Goal: Complete application form

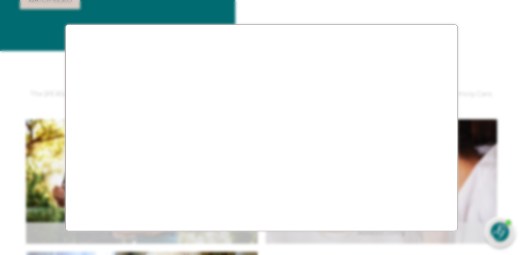
scroll to position [193, 0]
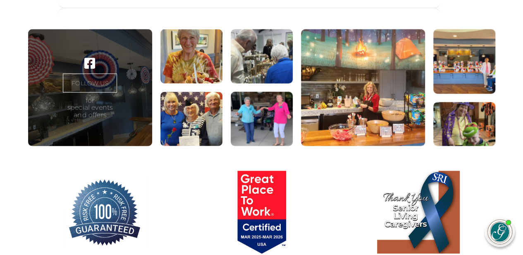
scroll to position [888, 0]
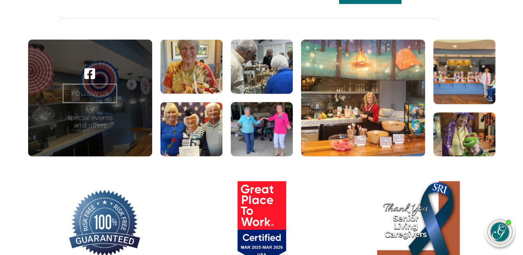
click at [457, 104] on figure at bounding box center [464, 72] width 62 height 64
click at [459, 104] on figure at bounding box center [464, 72] width 62 height 64
click at [455, 104] on figure at bounding box center [464, 72] width 62 height 64
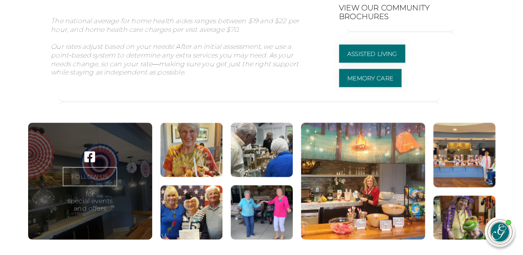
scroll to position [792, 0]
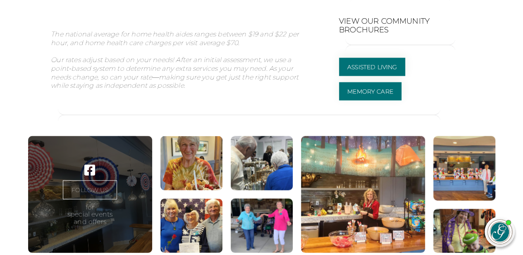
click at [366, 201] on figure at bounding box center [363, 194] width 124 height 117
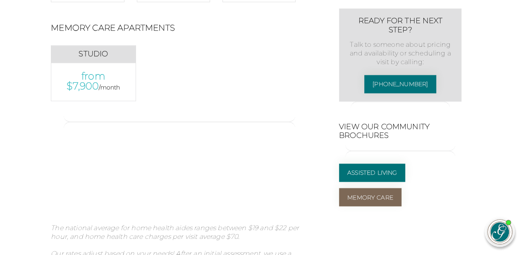
scroll to position [503, 0]
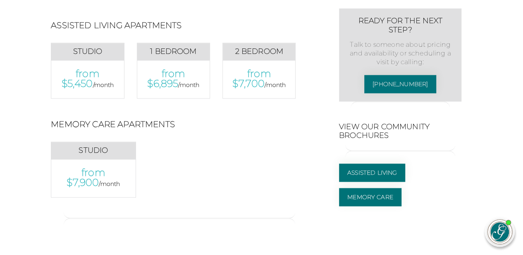
click at [183, 56] on h3 "1 Bedroom" at bounding box center [173, 51] width 56 height 9
click at [175, 78] on p "from $6,895 /month" at bounding box center [173, 79] width 56 height 21
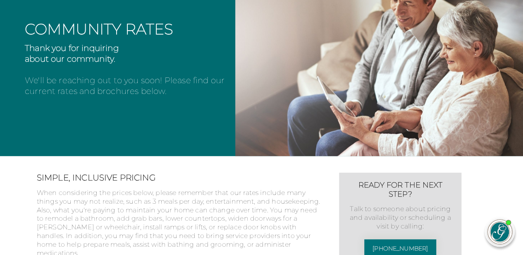
scroll to position [20, 0]
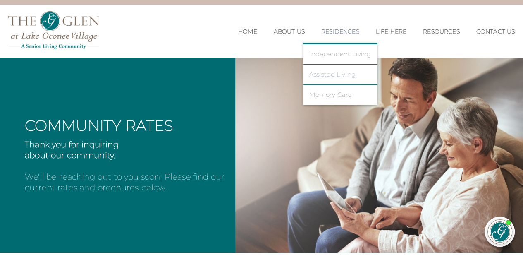
click at [327, 72] on link "Assisted Living" at bounding box center [340, 74] width 62 height 7
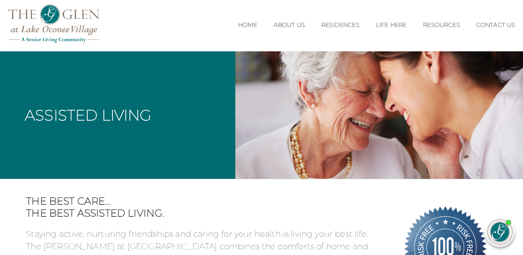
scroll to position [96, 0]
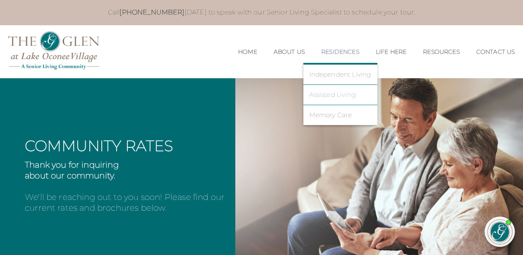
click at [329, 92] on link "Assisted Living" at bounding box center [340, 94] width 62 height 7
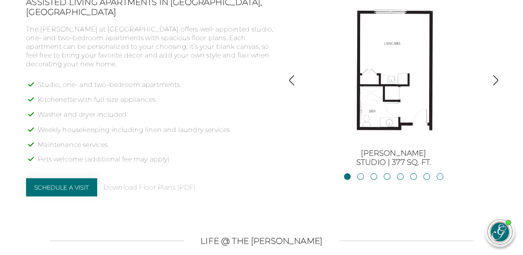
scroll to position [657, 0]
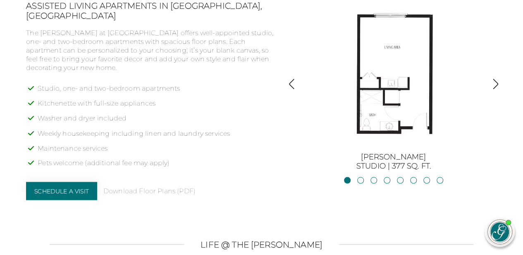
click at [497, 87] on img "button" at bounding box center [495, 83] width 11 height 11
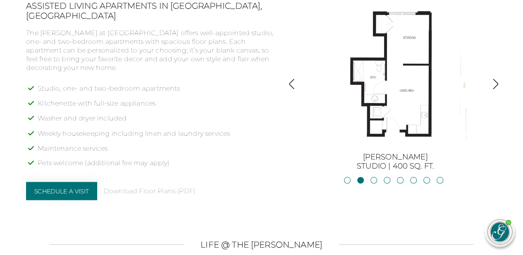
click at [497, 86] on img "button" at bounding box center [495, 83] width 11 height 11
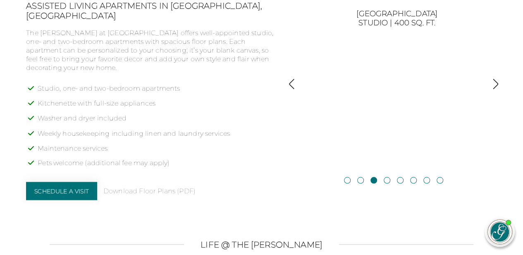
click at [497, 85] on img "button" at bounding box center [495, 83] width 11 height 11
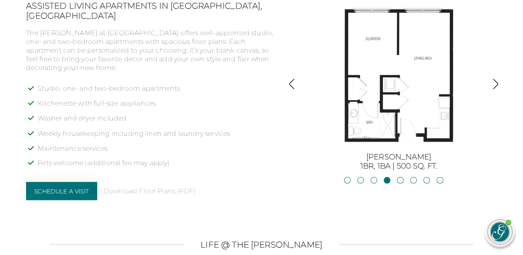
click at [497, 86] on img "button" at bounding box center [495, 83] width 11 height 11
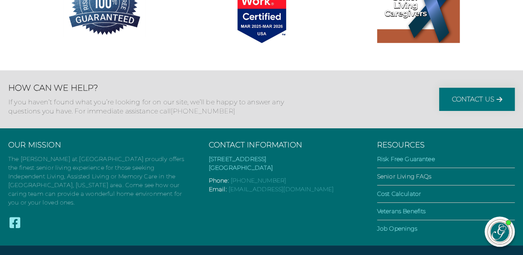
scroll to position [1428, 0]
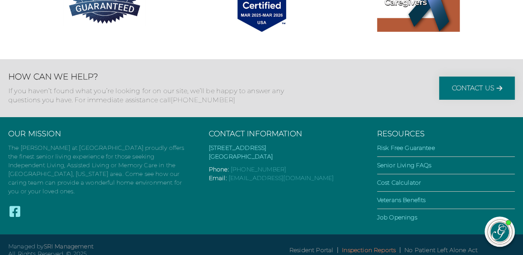
click at [364, 246] on link "Inspection Reports" at bounding box center [369, 249] width 54 height 7
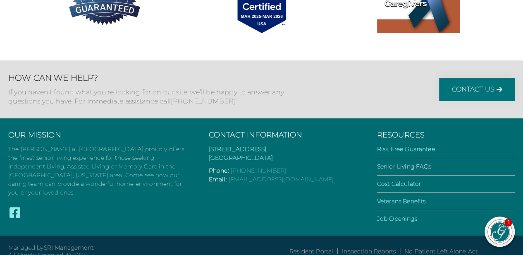
click at [379, 162] on link "Senior Living FAQs" at bounding box center [404, 165] width 55 height 7
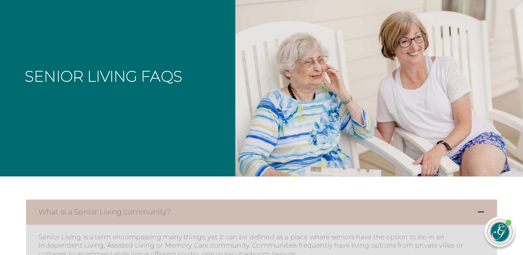
scroll to position [193, 0]
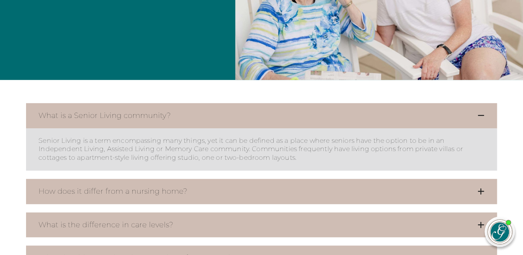
click at [422, 187] on button "How does it differ from a nursing home?" at bounding box center [261, 191] width 471 height 25
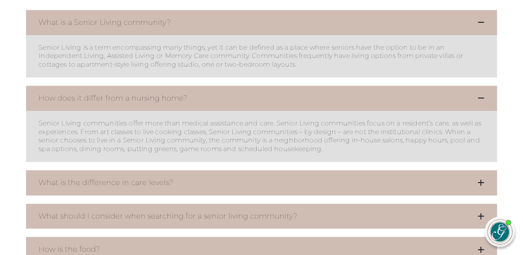
scroll to position [289, 0]
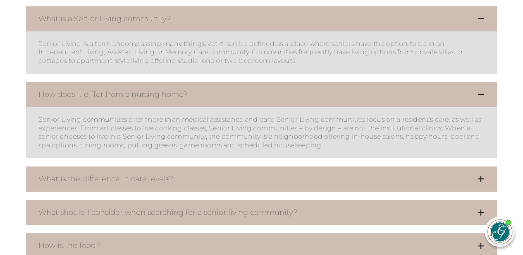
click at [477, 176] on icon at bounding box center [480, 178] width 7 height 7
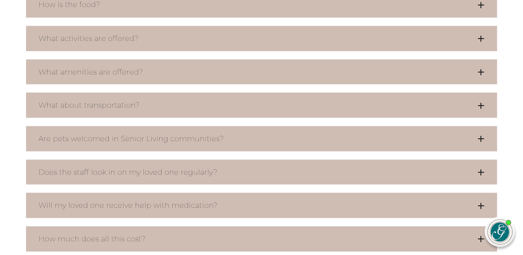
scroll to position [771, 0]
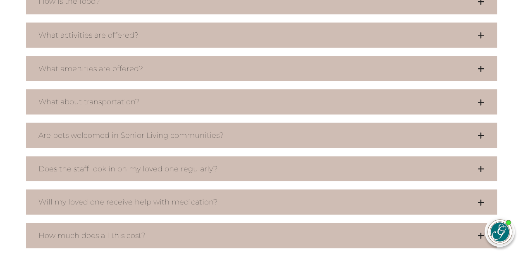
click at [477, 172] on icon at bounding box center [480, 167] width 7 height 7
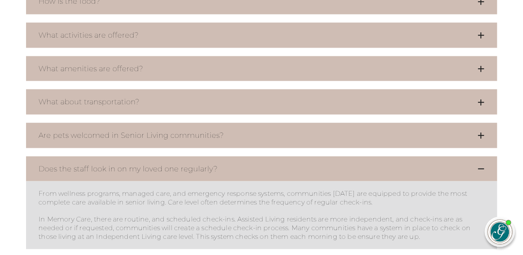
scroll to position [868, 0]
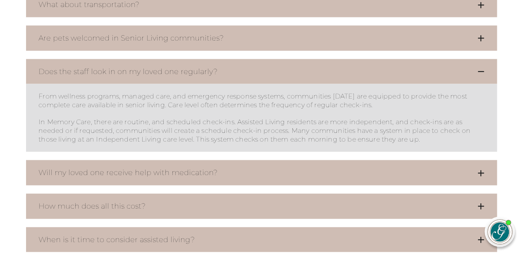
click at [477, 210] on button "How much does all this cost?" at bounding box center [261, 205] width 471 height 25
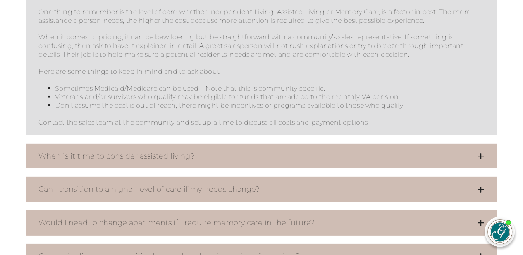
scroll to position [1157, 0]
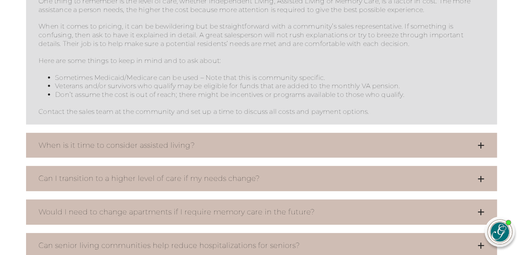
click at [478, 149] on icon at bounding box center [480, 144] width 7 height 7
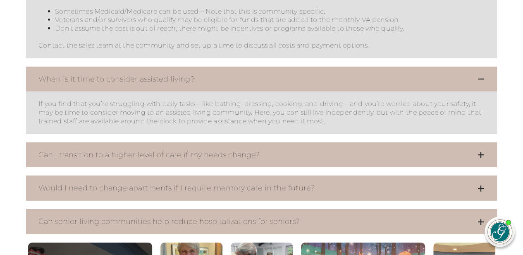
scroll to position [1253, 0]
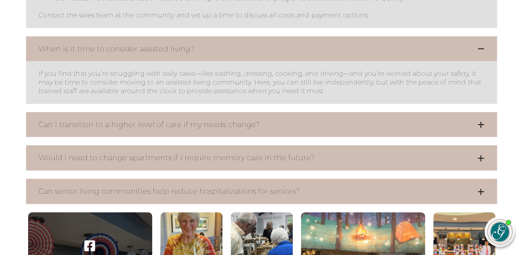
click at [482, 128] on icon at bounding box center [480, 124] width 7 height 7
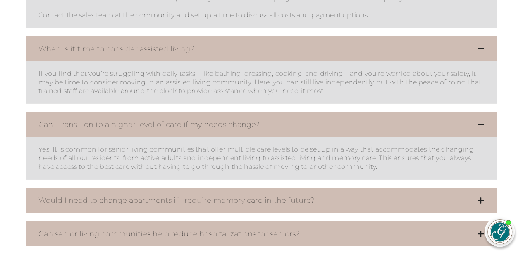
click at [477, 207] on button "Would I need to change apartments if I require memory care in the future?" at bounding box center [261, 200] width 471 height 25
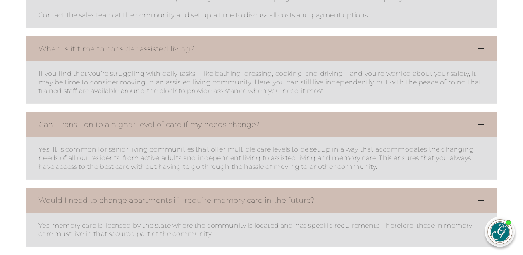
click at [476, 209] on button "Would I need to change apartments if I require memory care in the future?" at bounding box center [261, 200] width 471 height 25
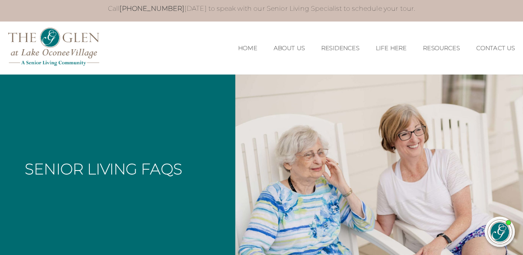
scroll to position [0, 0]
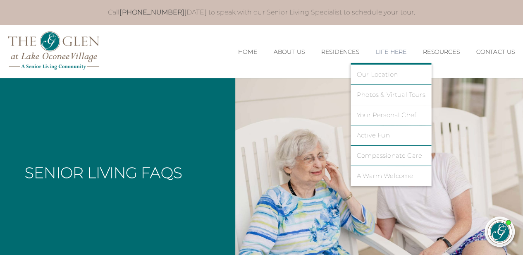
click at [368, 90] on li "Photos & Virtual Tours" at bounding box center [390, 95] width 81 height 20
click at [366, 92] on link "Photos & Virtual Tours" at bounding box center [391, 94] width 69 height 7
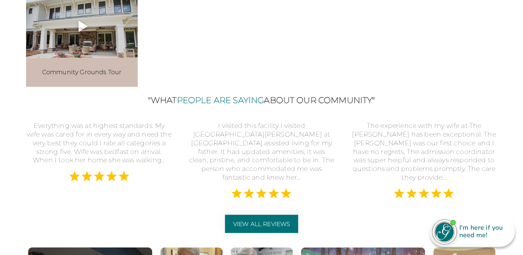
scroll to position [1060, 0]
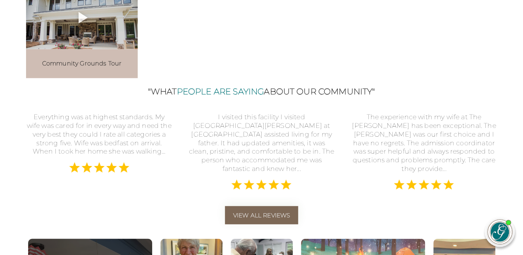
click at [278, 224] on link "View All Reviews" at bounding box center [262, 215] width 74 height 18
click at [246, 224] on link "View All Reviews" at bounding box center [262, 215] width 74 height 18
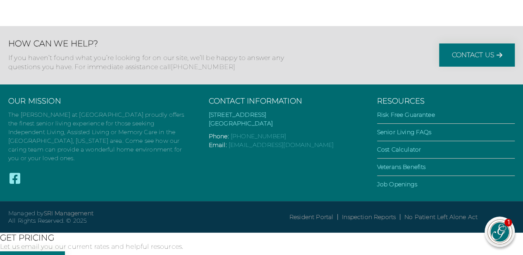
scroll to position [1532, 0]
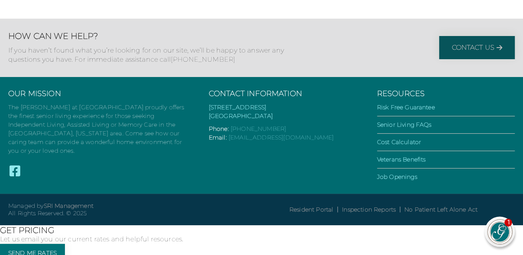
click at [454, 59] on link "Contact Us" at bounding box center [477, 47] width 76 height 23
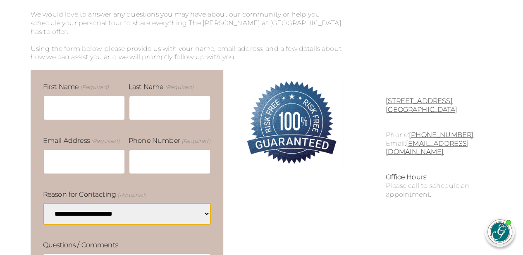
scroll to position [96, 0]
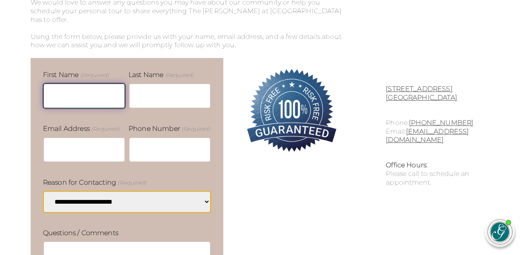
click at [119, 98] on input "First Name (Required)" at bounding box center [84, 96] width 82 height 26
type input "****"
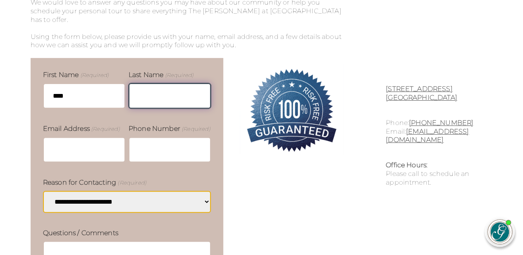
type input "*******"
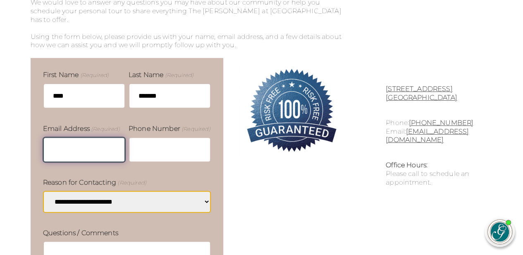
type input "**********"
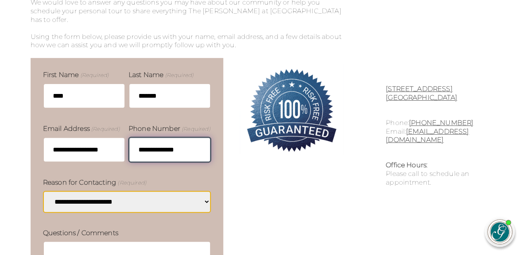
click at [145, 152] on input "**********" at bounding box center [170, 150] width 82 height 26
type input "**********"
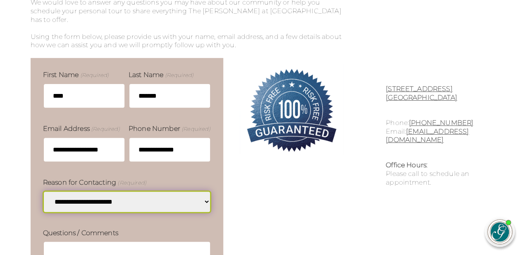
click at [203, 209] on select "**********" at bounding box center [127, 202] width 168 height 22
select select "**********"
click at [43, 198] on select "**********" at bounding box center [127, 202] width 168 height 22
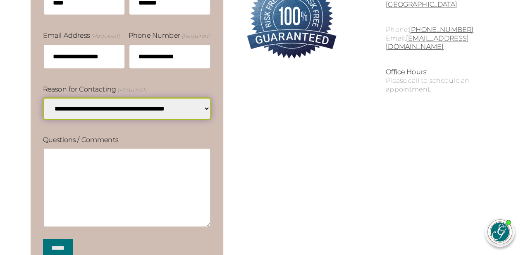
scroll to position [193, 0]
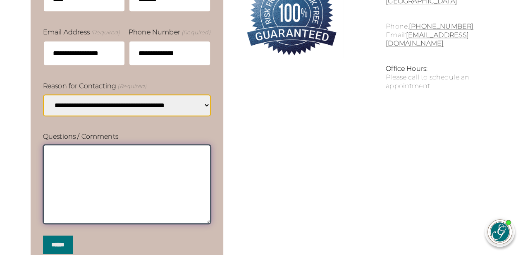
click at [90, 171] on textarea "Questions / Comments" at bounding box center [127, 183] width 168 height 79
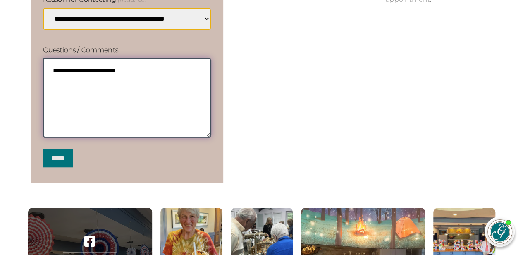
scroll to position [289, 0]
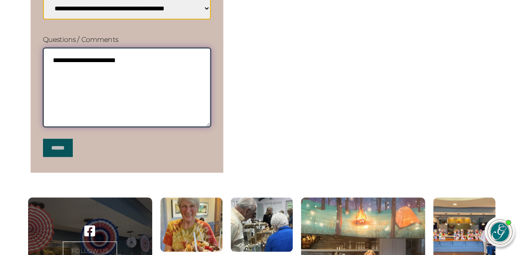
type textarea "**********"
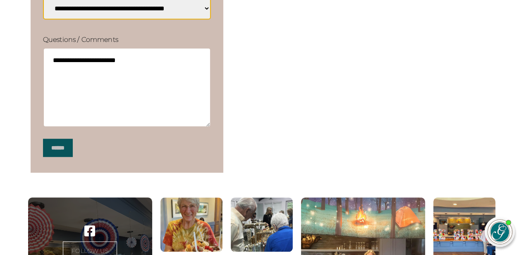
click at [69, 157] on input "******" at bounding box center [58, 147] width 30 height 18
type input "**********"
